Goal: Entertainment & Leisure: Consume media (video, audio)

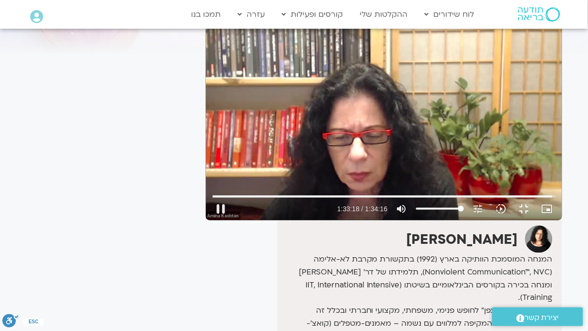
type input "5598.400675"
type input "43.6022727272727"
type input "5598.508418"
type input "43.6022727272727"
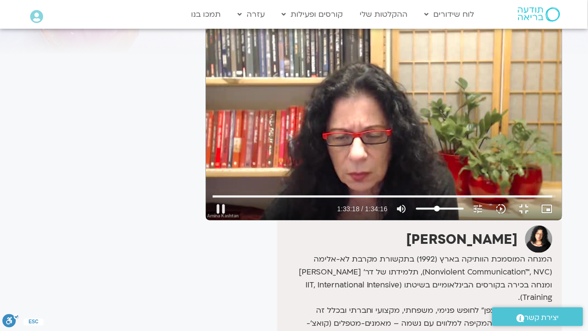
click at [461, 212] on input "Volume" at bounding box center [440, 209] width 48 height 6
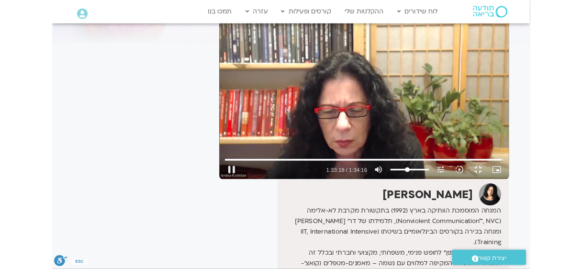
scroll to position [0, 0]
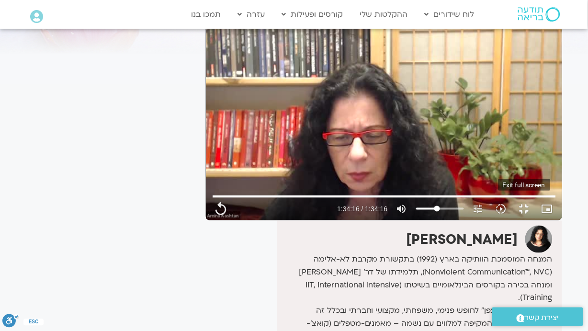
click at [536, 220] on button "fullscreen_exit" at bounding box center [524, 208] width 23 height 23
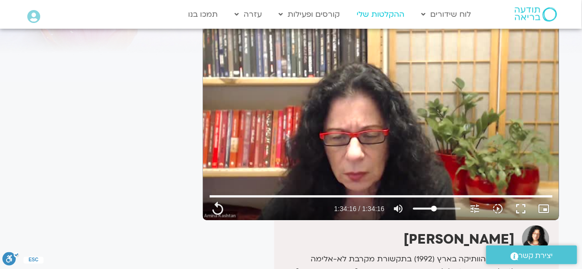
type input "5656.76"
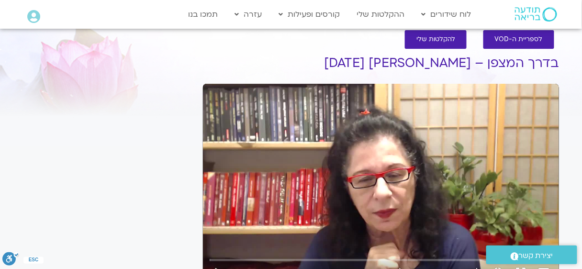
scroll to position [79, 0]
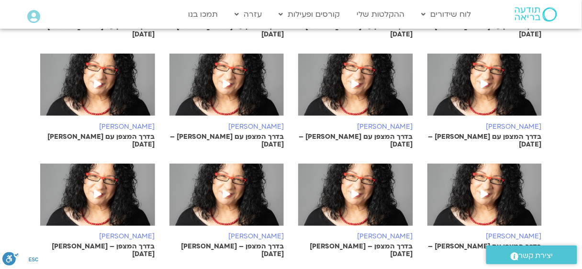
scroll to position [1090, 0]
